Goal: Find contact information: Find contact information

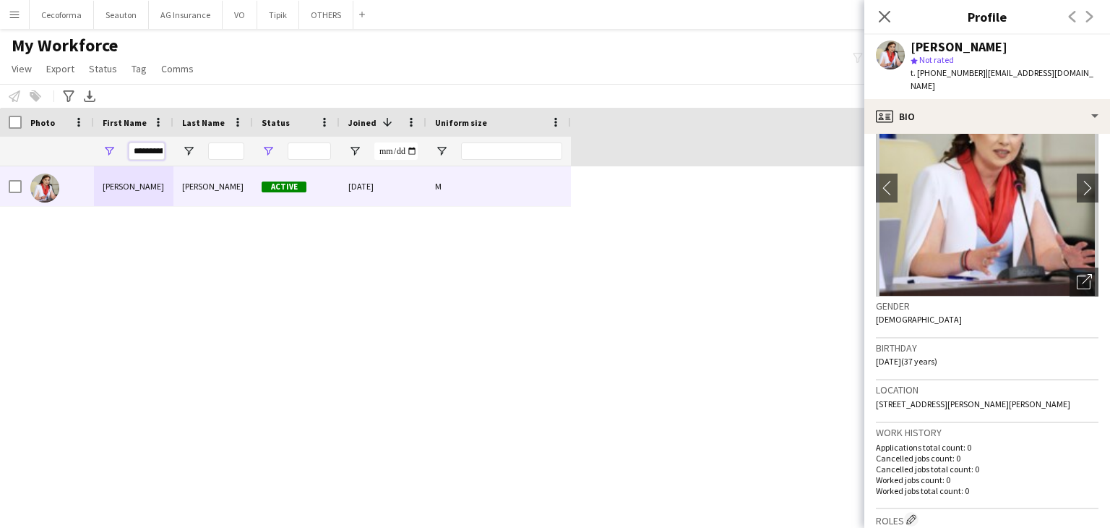
scroll to position [0, 9]
drag, startPoint x: 134, startPoint y: 154, endPoint x: 270, endPoint y: 156, distance: 135.9
click at [270, 156] on div "**********" at bounding box center [285, 151] width 571 height 29
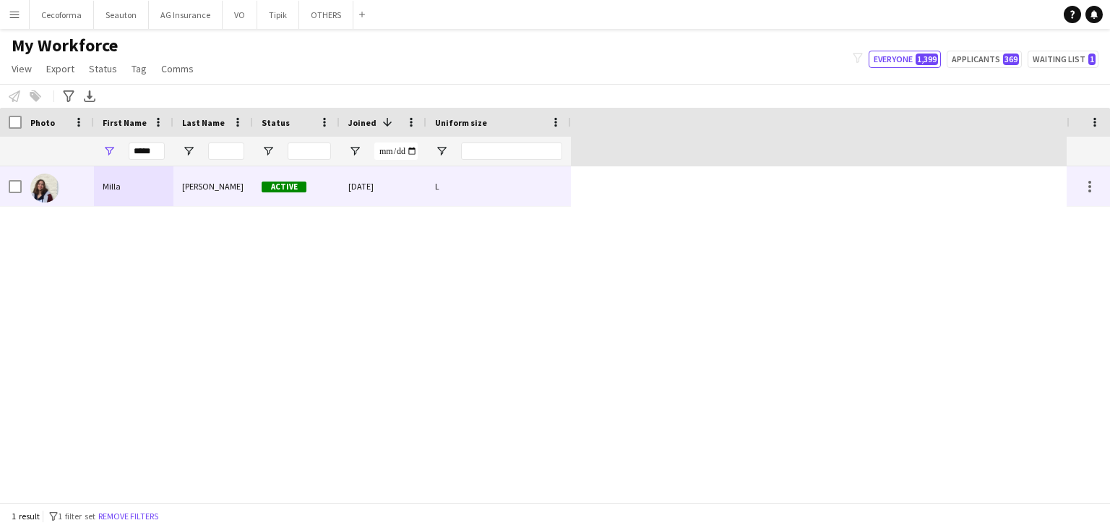
click at [173, 187] on div "[PERSON_NAME]" at bounding box center [213, 186] width 80 height 40
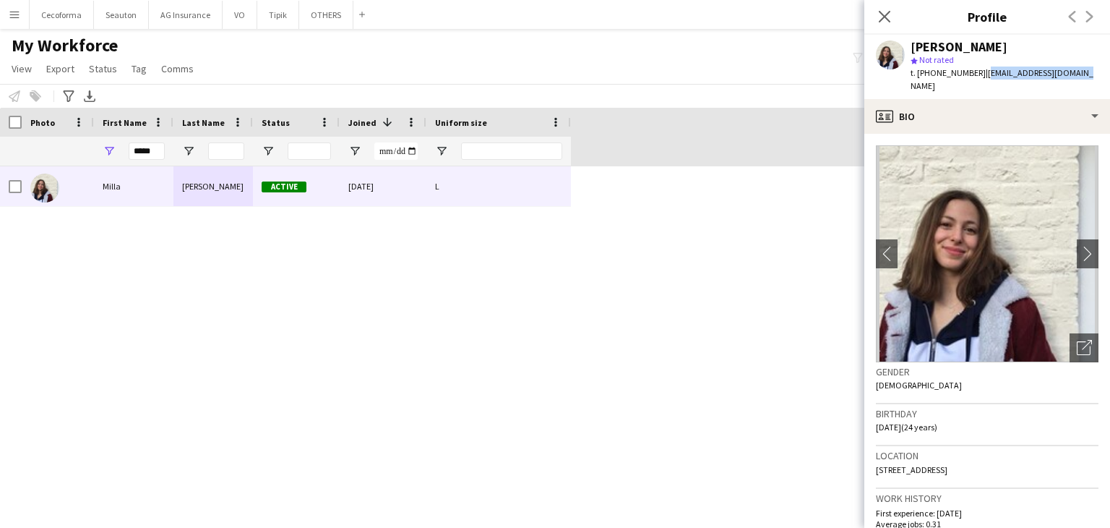
drag, startPoint x: 1070, startPoint y: 70, endPoint x: 974, endPoint y: 77, distance: 95.6
click at [974, 77] on div "[PERSON_NAME] star Not rated t. [PHONE_NUMBER] | [EMAIL_ADDRESS][DOMAIN_NAME]" at bounding box center [987, 67] width 246 height 64
copy span "[EMAIL_ADDRESS][DOMAIN_NAME]"
click at [431, 476] on div "[PERSON_NAME] Active [DATE] L" at bounding box center [533, 334] width 1067 height 336
drag, startPoint x: 156, startPoint y: 148, endPoint x: 87, endPoint y: 154, distance: 69.6
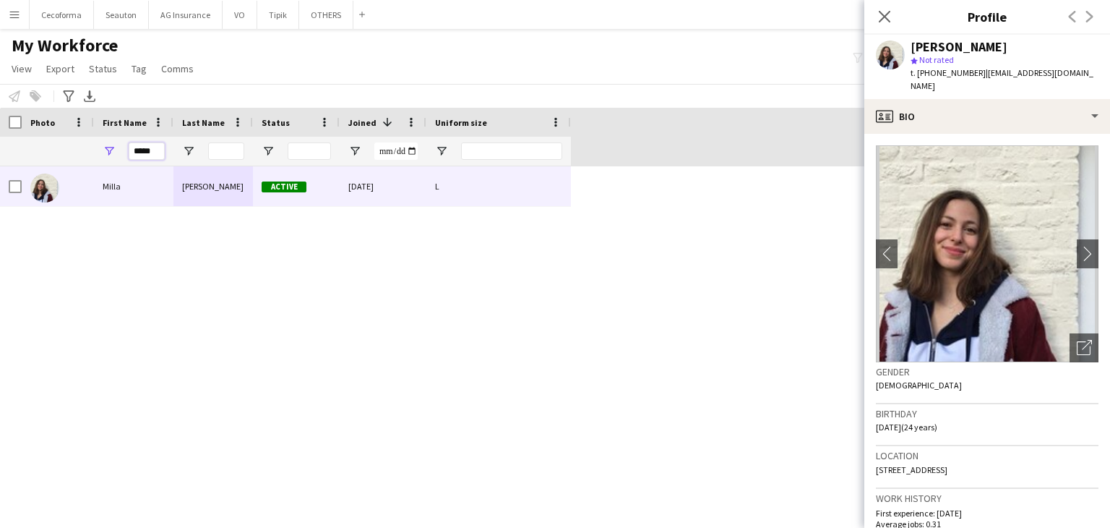
click at [87, 154] on div "*****" at bounding box center [285, 151] width 571 height 29
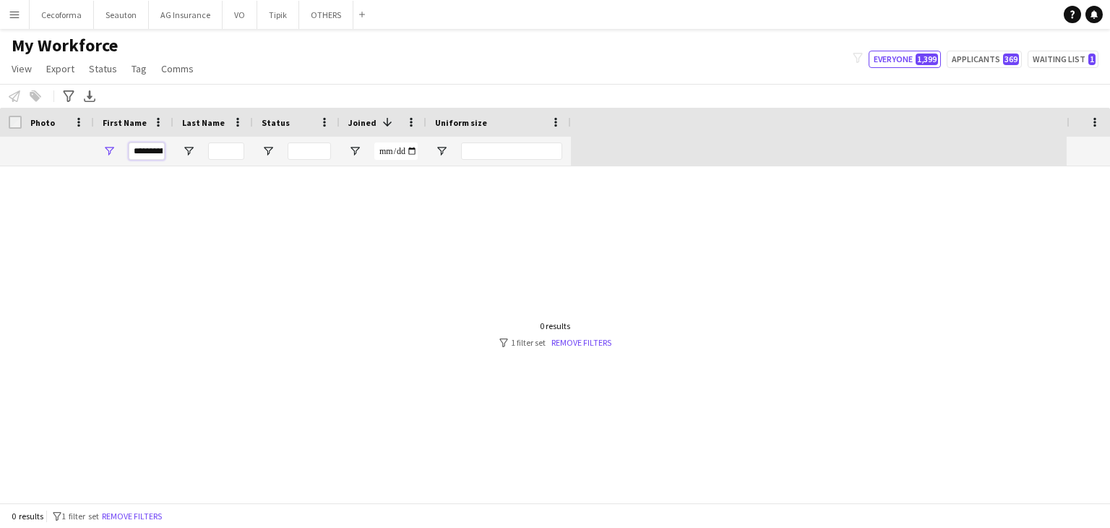
scroll to position [0, 8]
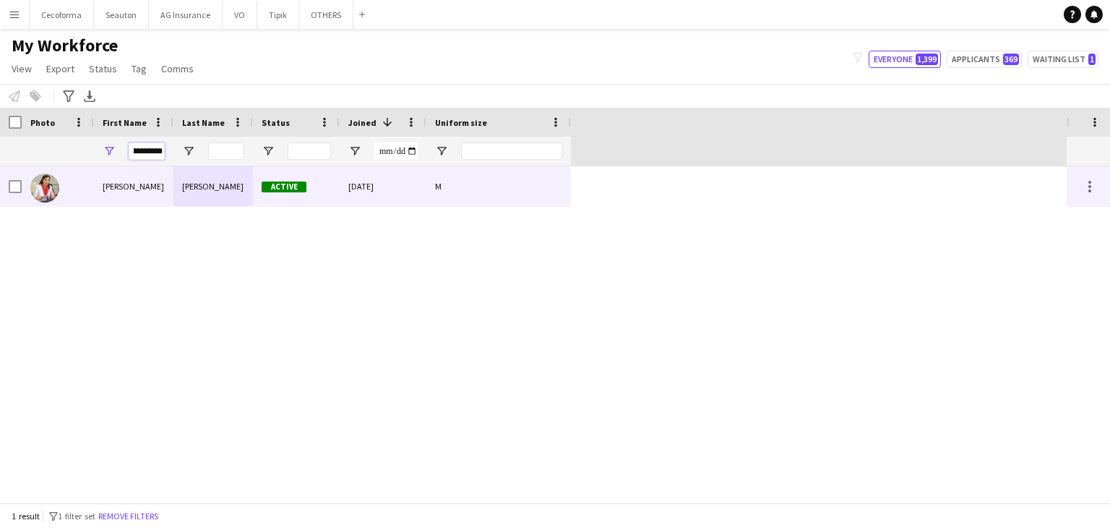
type input "**********"
click at [176, 189] on div "[PERSON_NAME]" at bounding box center [213, 186] width 80 height 40
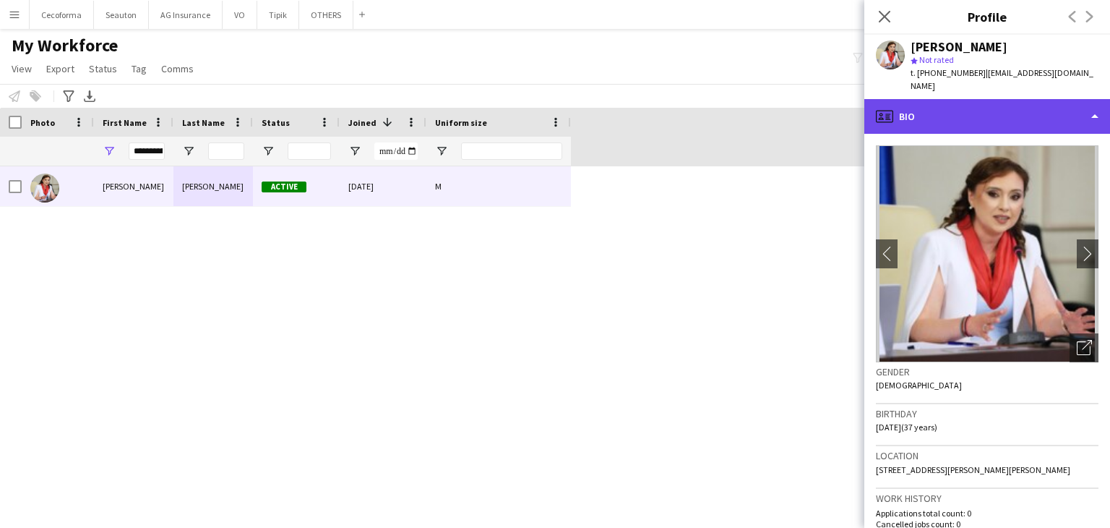
click at [955, 100] on div "profile Bio" at bounding box center [987, 116] width 246 height 35
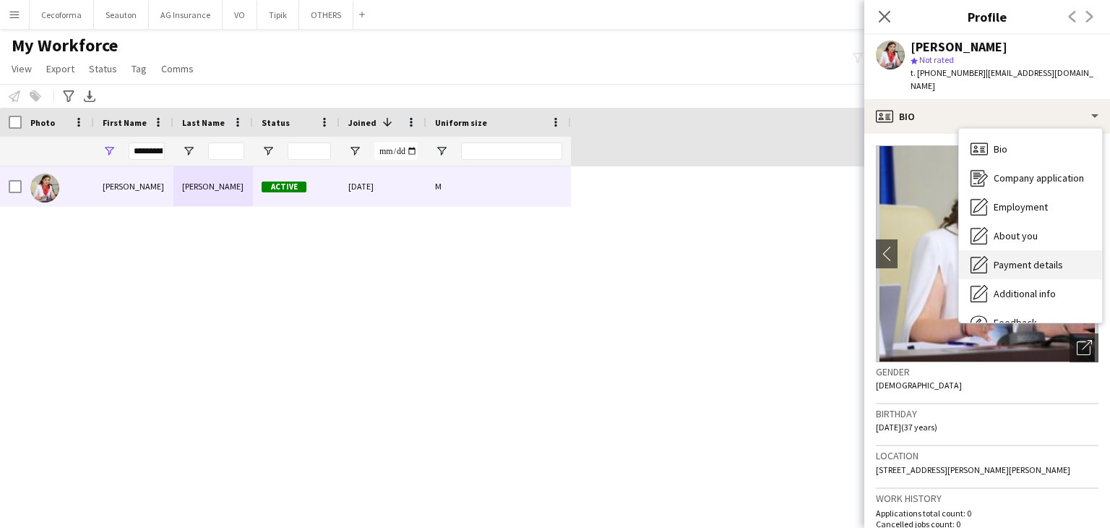
click at [1017, 259] on div "Payment details Payment details" at bounding box center [1030, 264] width 143 height 29
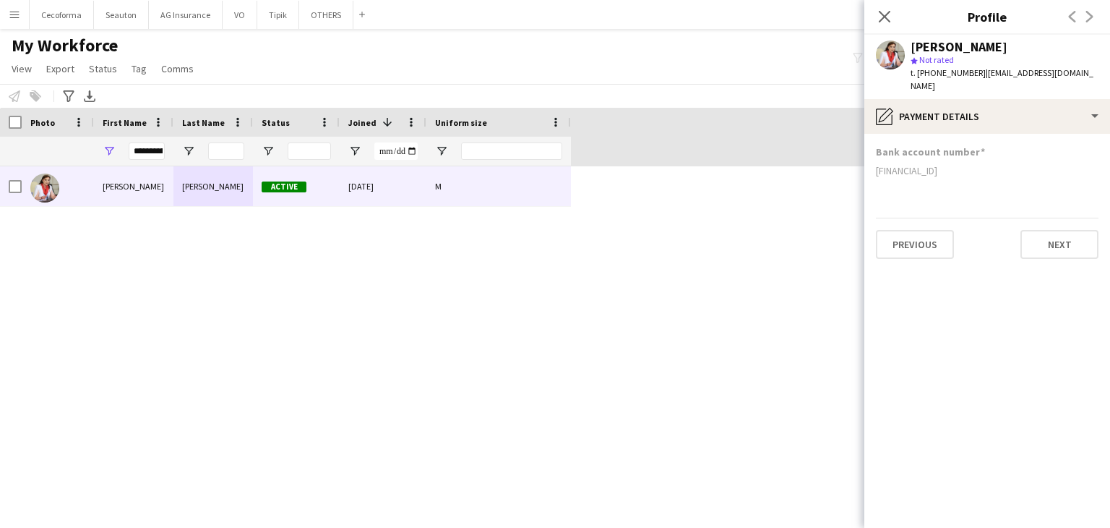
drag, startPoint x: 960, startPoint y: 161, endPoint x: 876, endPoint y: 154, distance: 84.2
click at [876, 164] on div "[FINANCIAL_ID]" at bounding box center [987, 170] width 223 height 13
copy div "[FINANCIAL_ID]"
